Goal: Find specific page/section: Find specific page/section

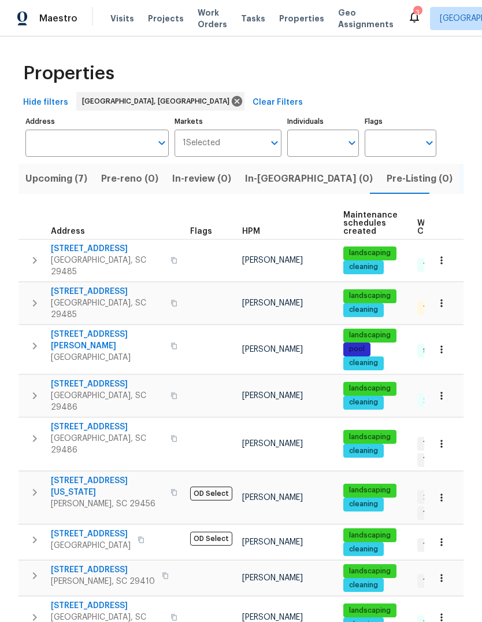
click at [304, 267] on td "[PERSON_NAME]" at bounding box center [288, 260] width 101 height 42
click at [284, 23] on span "Properties" at bounding box center [301, 19] width 45 height 12
